Goal: Task Accomplishment & Management: Use online tool/utility

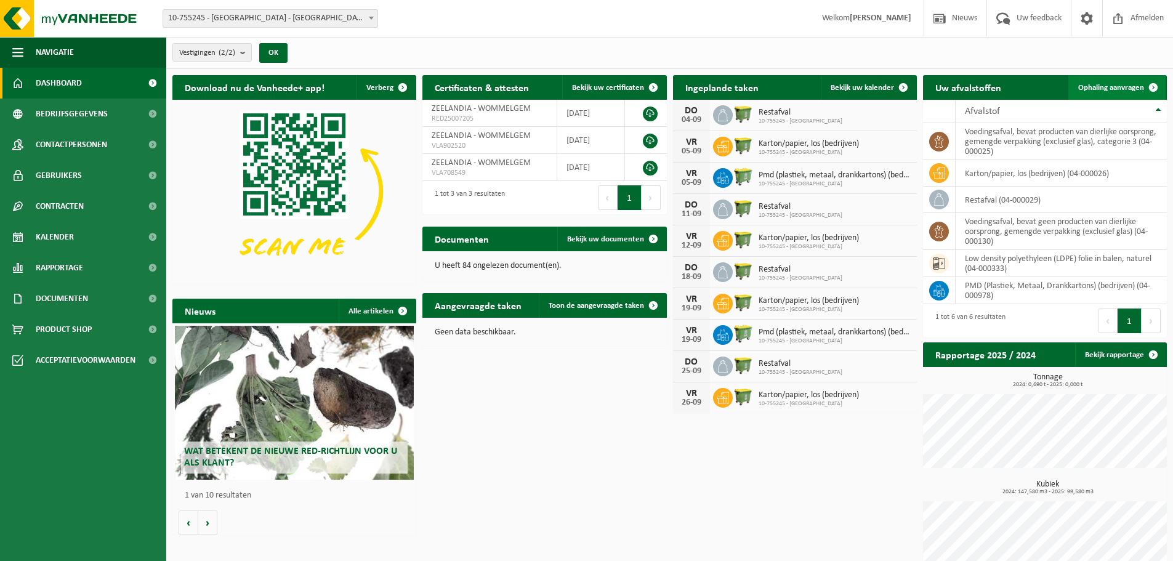
click at [1132, 86] on span "Ophaling aanvragen" at bounding box center [1111, 88] width 66 height 8
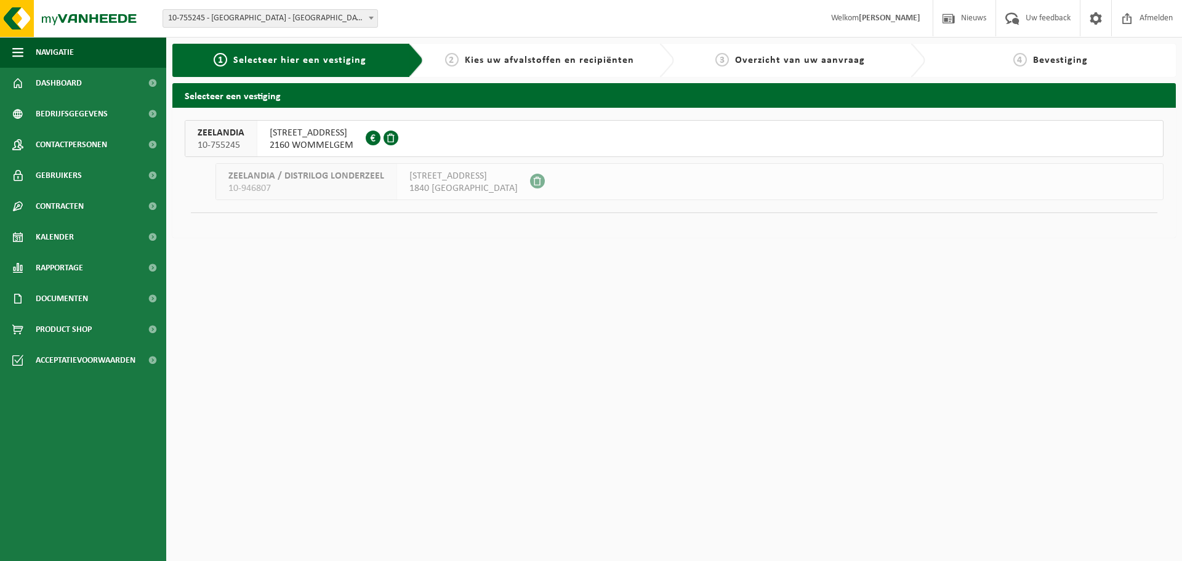
click at [347, 138] on span "NIJVERHEIDSSTRAAT 58" at bounding box center [312, 133] width 84 height 12
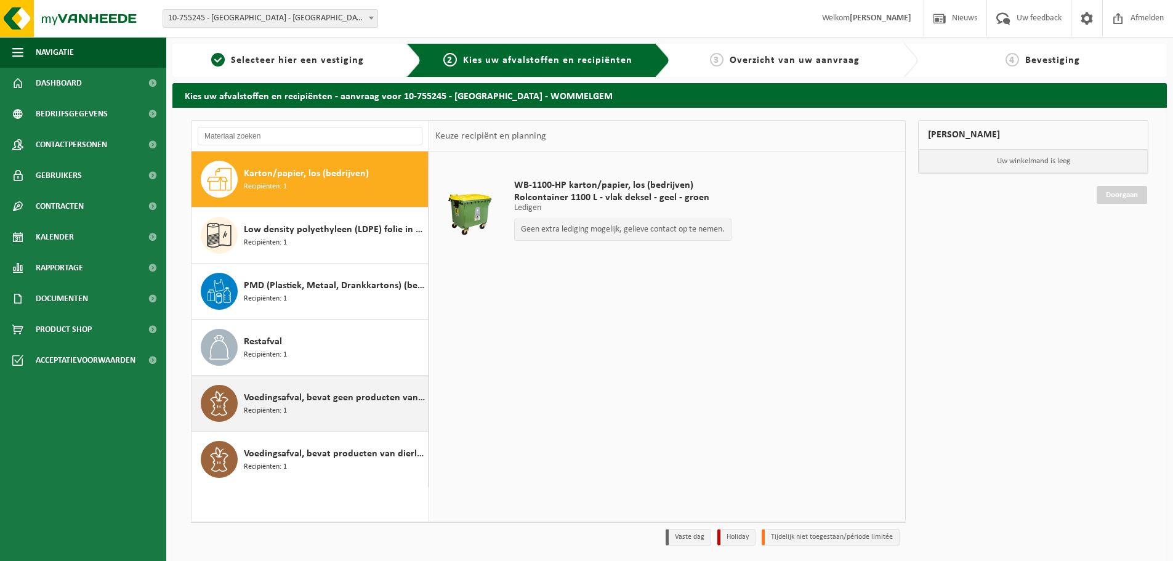
click at [305, 413] on div "Voedingsafval, bevat geen producten van dierlijke oorsprong, gemengde verpakkin…" at bounding box center [334, 403] width 181 height 37
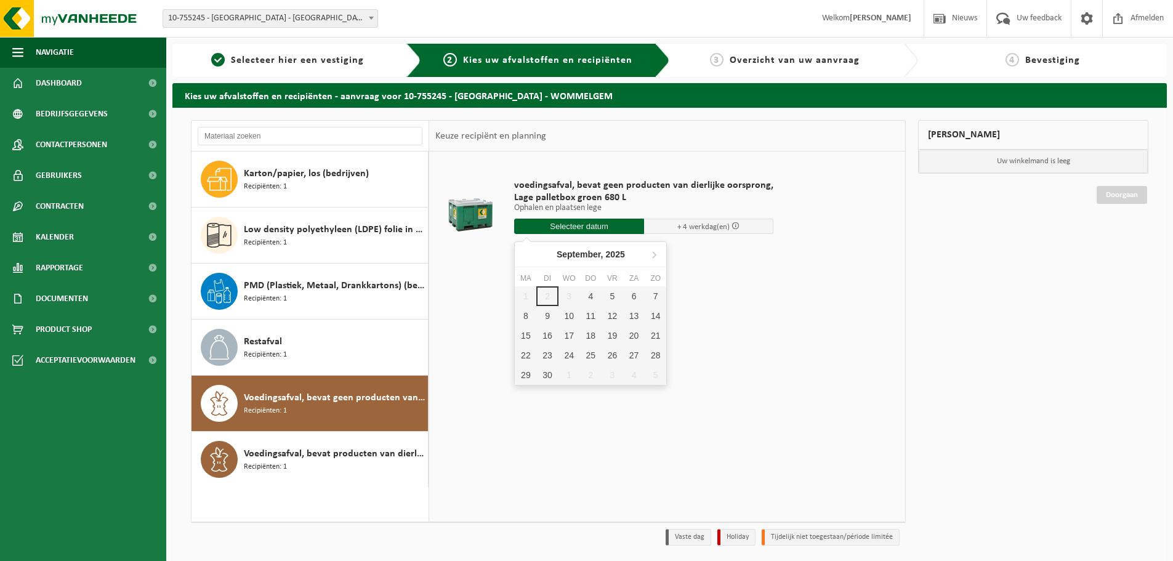
click at [585, 225] on input "text" at bounding box center [579, 226] width 130 height 15
click at [590, 292] on div "4" at bounding box center [591, 296] width 22 height 20
type input "Van 2025-09-04"
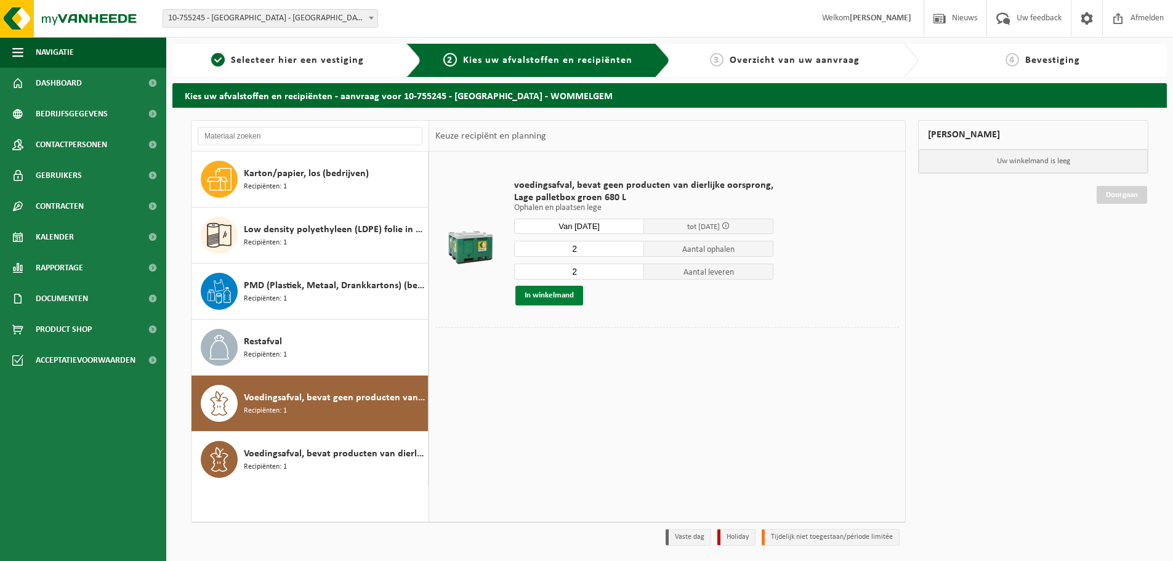
click at [557, 298] on button "In winkelmand" at bounding box center [549, 296] width 68 height 20
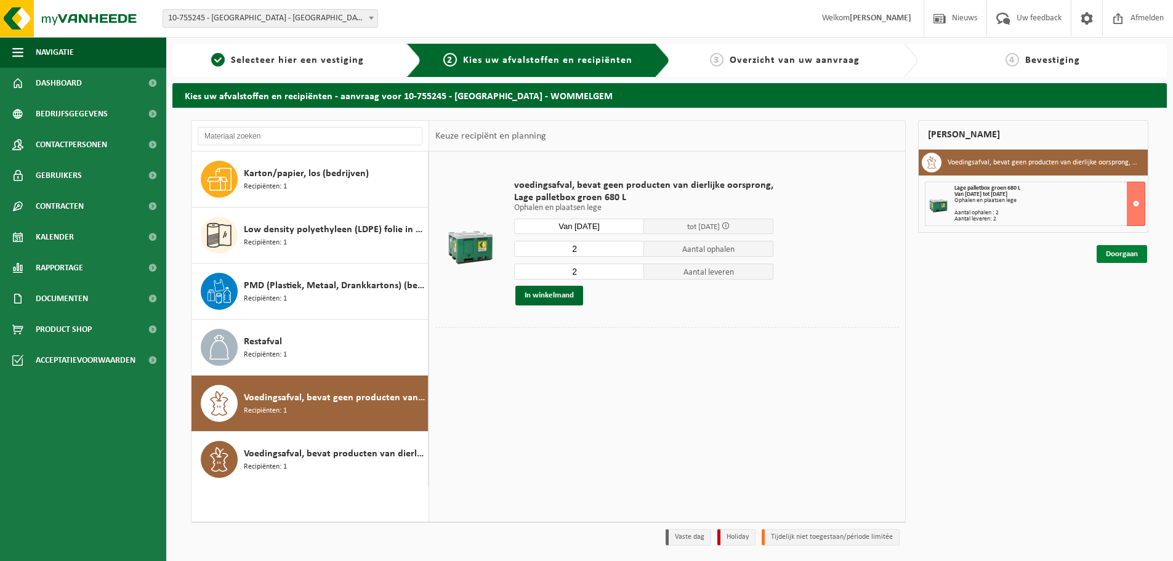
click at [1112, 252] on link "Doorgaan" at bounding box center [1121, 254] width 50 height 18
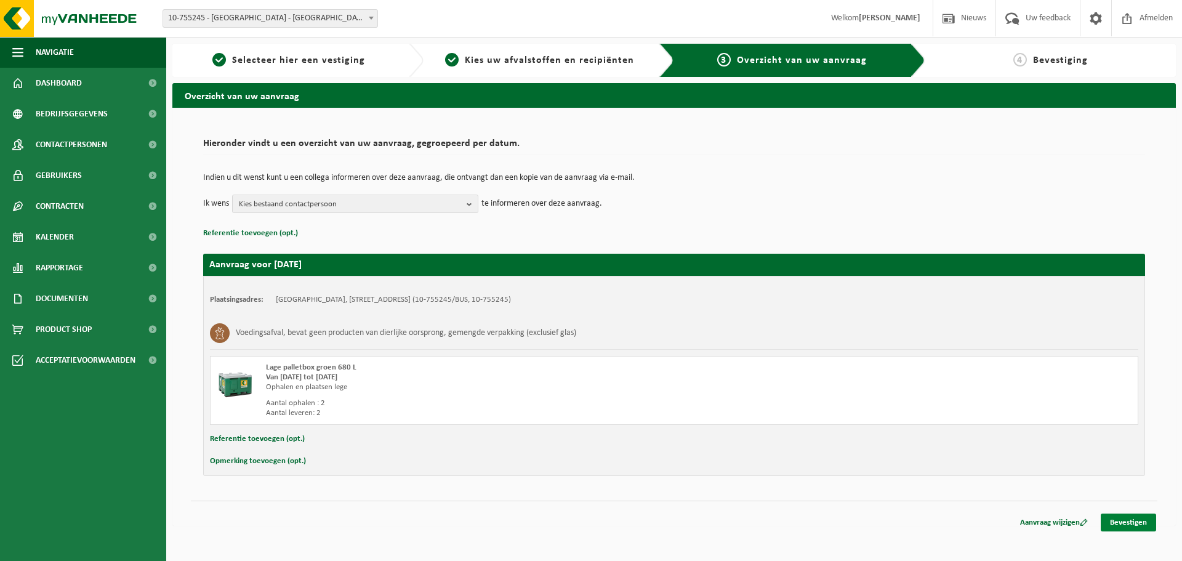
click at [1128, 522] on link "Bevestigen" at bounding box center [1128, 522] width 55 height 18
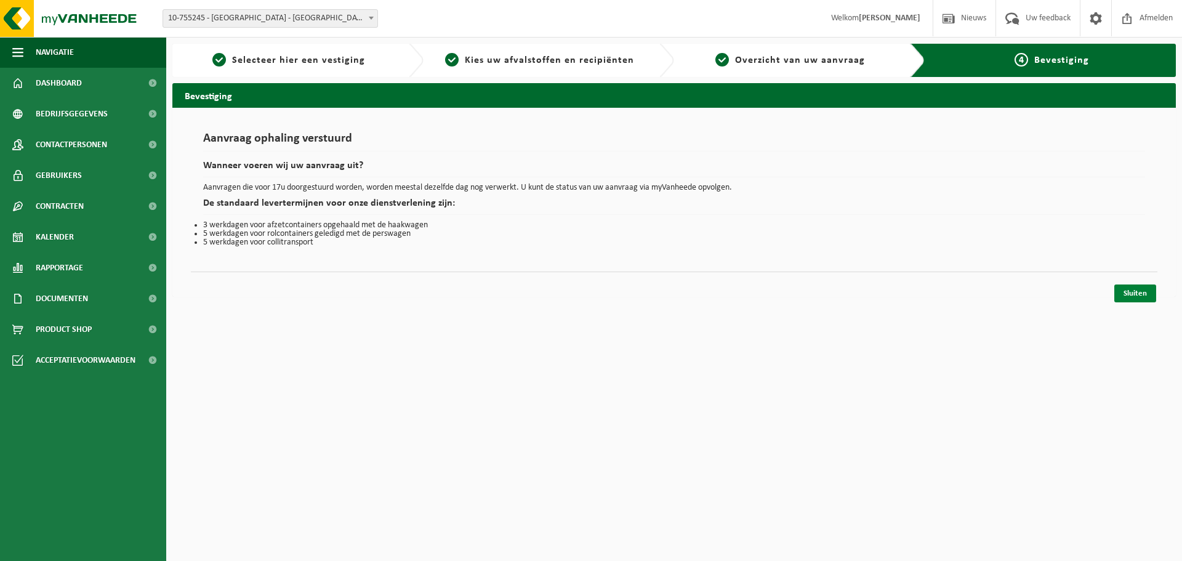
click at [1135, 291] on link "Sluiten" at bounding box center [1135, 293] width 42 height 18
